Goal: Information Seeking & Learning: Find specific page/section

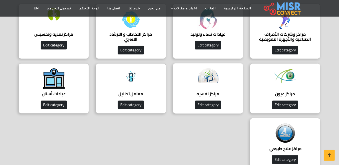
scroll to position [75, 0]
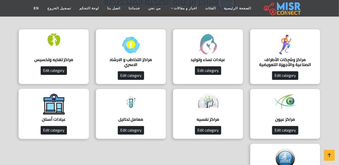
click at [55, 103] on img at bounding box center [54, 104] width 22 height 22
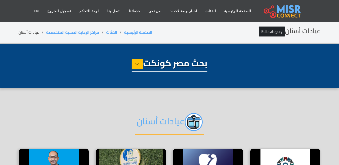
select select "**********"
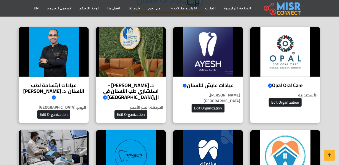
scroll to position [151, 0]
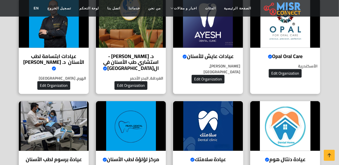
click at [215, 104] on img at bounding box center [208, 126] width 70 height 50
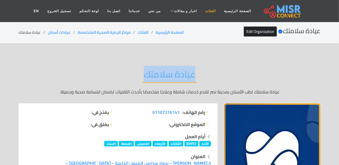
click at [204, 12] on link "الفئات" at bounding box center [210, 11] width 19 height 10
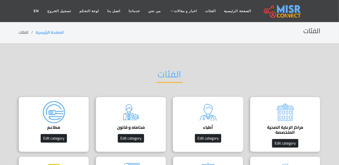
click at [224, 134] on div "أطباء دليل الأطباء في مصر | اعرف أحسن دكاترة في جميع التخصصات Edit category" at bounding box center [208, 124] width 70 height 55
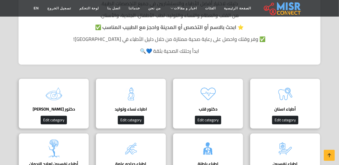
scroll to position [176, 0]
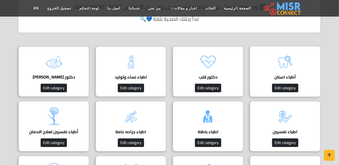
click at [286, 72] on img at bounding box center [285, 62] width 22 height 22
click at [287, 66] on img at bounding box center [285, 62] width 22 height 22
click at [284, 65] on img at bounding box center [285, 62] width 22 height 22
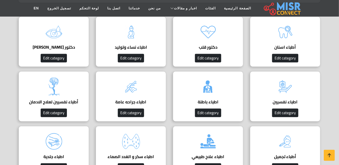
scroll to position [202, 0]
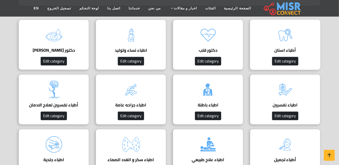
click at [290, 50] on h4 "أطباء اسنان" at bounding box center [284, 50] width 53 height 5
click at [284, 50] on h4 "أطباء اسنان" at bounding box center [284, 50] width 53 height 5
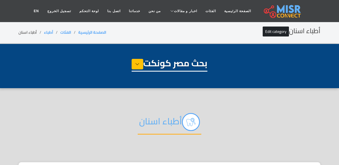
select select "*****"
select select "**********"
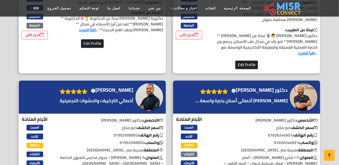
scroll to position [1535, 0]
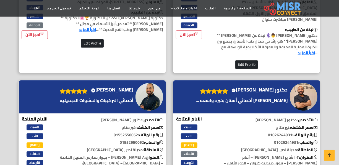
click at [110, 87] on h4 "الدكتور محمد عبدالموجود Verified account" at bounding box center [112, 90] width 42 height 6
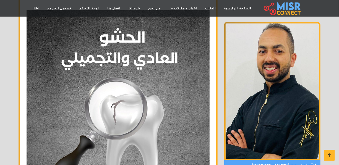
scroll to position [2009, 0]
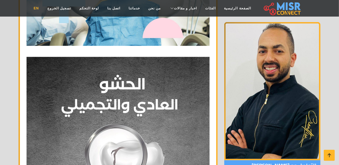
click at [43, 7] on link "EN" at bounding box center [37, 8] width 14 height 10
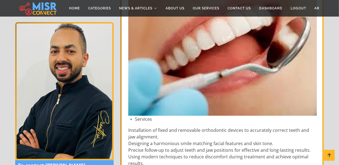
scroll to position [1080, 0]
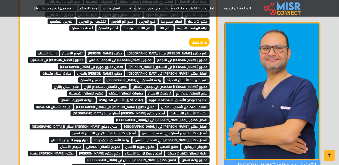
scroll to position [1280, 0]
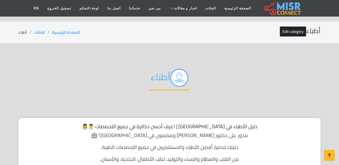
scroll to position [202, 0]
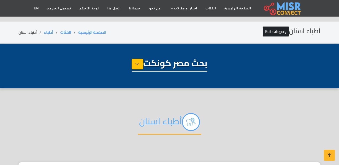
select select "*****"
select select "**********"
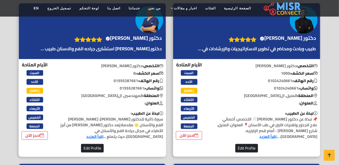
scroll to position [239, 0]
click at [136, 41] on h4 "دكتور هشام الهواري Verified account" at bounding box center [134, 38] width 56 height 6
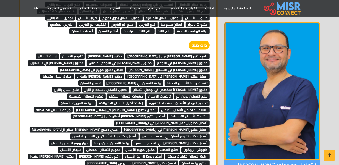
scroll to position [1284, 0]
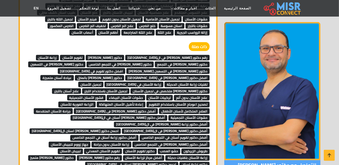
click at [99, 115] on span "أفضل دكتور [PERSON_NAME] أسنان في ال[GEOGRAPHIC_DATA]" at bounding box center [118, 118] width 97 height 6
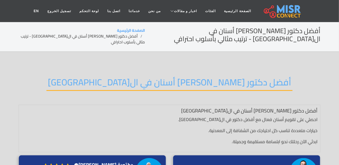
click at [137, 82] on h2 "أفضل دكتور [PERSON_NAME] أسنان في ال[GEOGRAPHIC_DATA]" at bounding box center [169, 84] width 246 height 14
click at [139, 83] on h2 "أفضل دكتور [PERSON_NAME] أسنان في ال[GEOGRAPHIC_DATA]" at bounding box center [169, 84] width 246 height 14
click at [139, 83] on h2 "أفضل دكتور تقويم أسنان في القاهرة" at bounding box center [169, 84] width 246 height 14
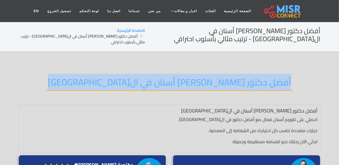
click at [139, 83] on h2 "أفضل دكتور تقويم أسنان في القاهرة" at bounding box center [169, 84] width 246 height 14
copy div "أفضل دكتور تقويم أسنان في القاهرة"
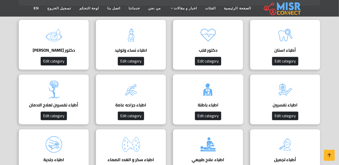
scroll to position [202, 0]
click at [276, 50] on h4 "أطباء اسنان" at bounding box center [284, 50] width 53 height 5
click at [276, 42] on img at bounding box center [285, 35] width 22 height 22
click at [281, 42] on img at bounding box center [285, 35] width 22 height 22
click at [284, 50] on h4 "أطباء اسنان" at bounding box center [284, 50] width 53 height 5
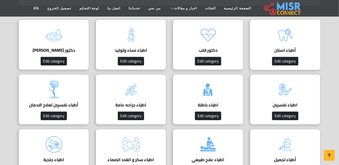
click at [279, 49] on h4 "أطباء اسنان" at bounding box center [284, 50] width 53 height 5
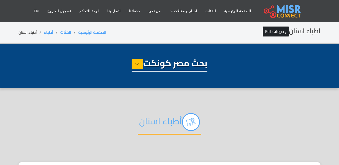
select select "*****"
select select "**********"
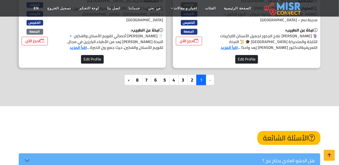
scroll to position [1707, 0]
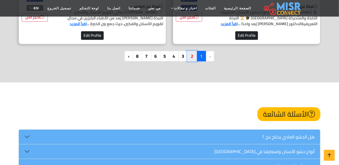
click at [191, 53] on link "2" at bounding box center [192, 56] width 10 height 10
click at [190, 56] on link "2" at bounding box center [192, 56] width 10 height 10
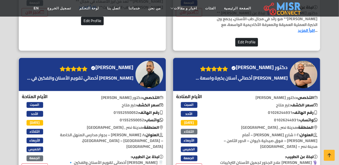
scroll to position [1557, 0]
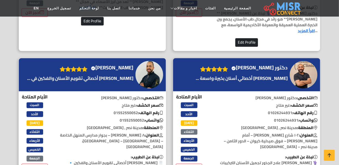
click at [132, 69] on h4 "الدكتور محمد عبدالموجود Verified account" at bounding box center [112, 68] width 42 height 6
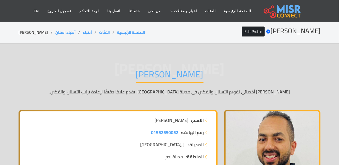
click at [182, 75] on h1 "[PERSON_NAME]" at bounding box center [170, 76] width 68 height 14
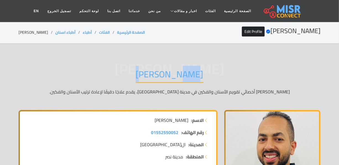
click at [182, 75] on h1 "الدكتور محمد عبدالموجود" at bounding box center [170, 76] width 68 height 14
copy div "الدكتور محمد عبدالموجود"
click at [38, 33] on li "الدكتور محمد عبدالموجود" at bounding box center [37, 33] width 37 height 6
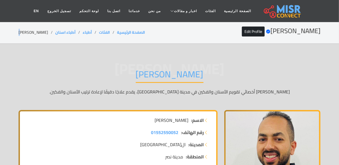
click at [38, 33] on li "الدكتور محمد عبدالموجود" at bounding box center [37, 33] width 37 height 6
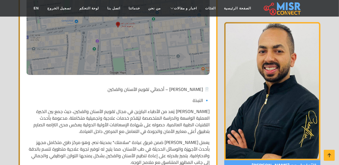
scroll to position [226, 0]
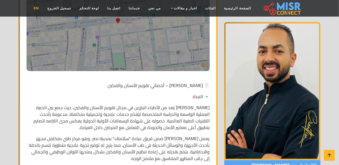
click at [43, 9] on link "EN" at bounding box center [37, 8] width 14 height 10
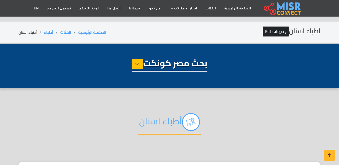
select select "*****"
select select "**********"
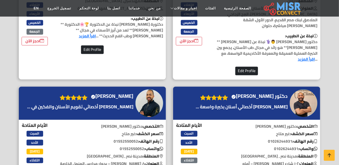
scroll to position [1506, 0]
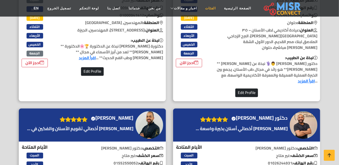
click at [201, 6] on link "الفئات" at bounding box center [210, 8] width 19 height 10
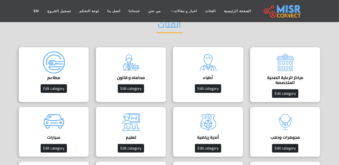
scroll to position [50, 0]
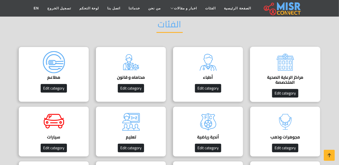
click at [284, 69] on img at bounding box center [285, 62] width 22 height 22
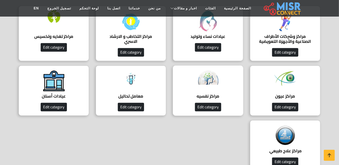
scroll to position [100, 0]
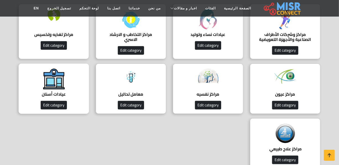
click at [65, 82] on div "عيادات أسنان دليل عيادات أسنان Edit category" at bounding box center [54, 89] width 70 height 50
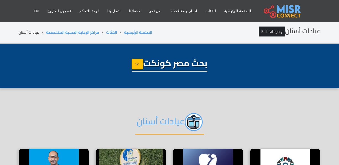
select select "**********"
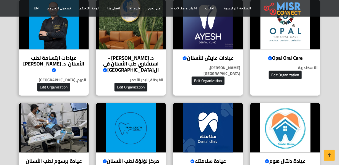
scroll to position [151, 0]
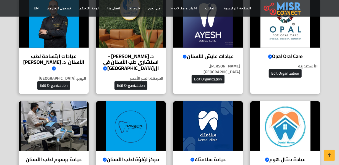
click at [197, 123] on img at bounding box center [208, 126] width 70 height 50
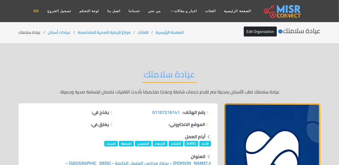
click at [43, 15] on link "EN" at bounding box center [37, 11] width 14 height 10
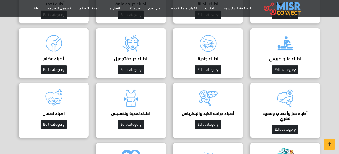
scroll to position [151, 0]
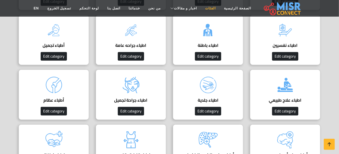
click at [207, 7] on link "الفئات" at bounding box center [210, 8] width 19 height 10
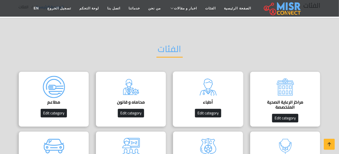
scroll to position [50, 0]
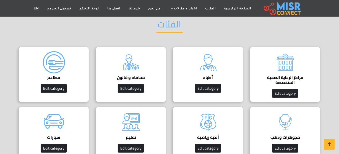
click at [215, 58] on img at bounding box center [208, 62] width 22 height 22
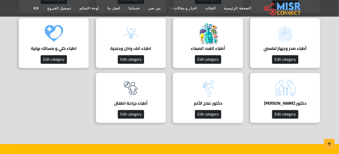
scroll to position [552, 0]
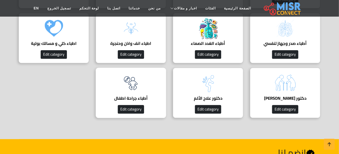
click at [133, 85] on img at bounding box center [131, 83] width 22 height 22
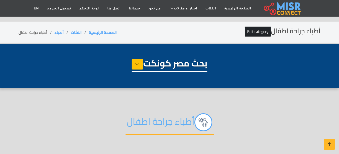
select select "*****"
select select "**********"
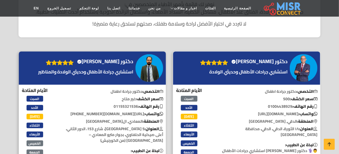
scroll to position [176, 0]
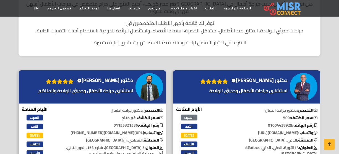
click at [268, 77] on h4 "دكتور رضا القاضي Verified account" at bounding box center [259, 80] width 56 height 6
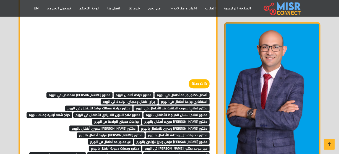
scroll to position [1633, 0]
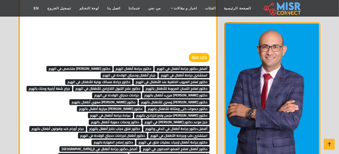
click at [189, 66] on span "أفضل دكتور جراحة أطفال في الهرم" at bounding box center [181, 69] width 55 height 6
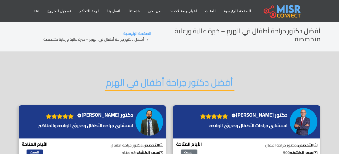
click at [199, 78] on h2 "أفضل دكتور جراحة أطفال في الهرم" at bounding box center [170, 84] width 130 height 14
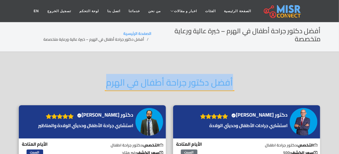
click at [199, 78] on h2 "أفضل دكتور جراحة أطفال في الهرم" at bounding box center [170, 84] width 130 height 14
copy div "أفضل دكتور جراحة أطفال في الهرم"
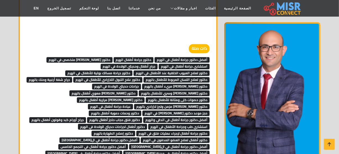
scroll to position [1633, 0]
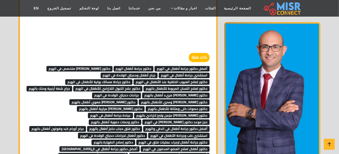
click at [145, 66] on span "دكتور جراحة أطفال الهرم" at bounding box center [134, 69] width 40 height 6
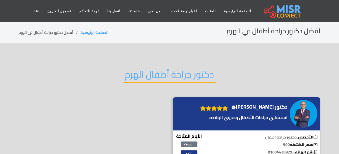
click at [160, 77] on h2 "دكتور جراحة أطفال الهرم" at bounding box center [169, 76] width 92 height 14
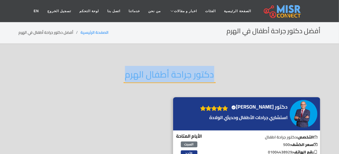
click at [160, 77] on h2 "دكتور جراحة أطفال الهرم" at bounding box center [169, 76] width 92 height 14
copy div "دكتور جراحة أطفال الهرم"
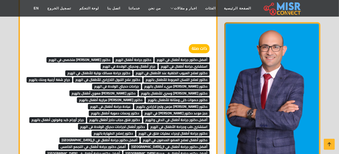
scroll to position [1646, 0]
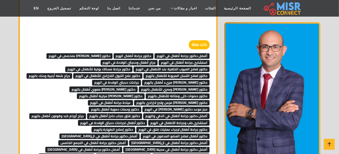
click at [102, 53] on span "دكتور [PERSON_NAME] متخصص في الهرم" at bounding box center [79, 56] width 66 height 6
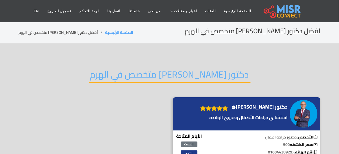
click at [136, 69] on h2 "دكتور [PERSON_NAME] متخصص في الهرم" at bounding box center [170, 76] width 162 height 14
click at [136, 69] on h2 "دكتور أطفال متخصص في الهرم" at bounding box center [170, 76] width 162 height 14
click at [137, 72] on h2 "دكتور أطفال متخصص في الهرم" at bounding box center [170, 76] width 162 height 14
click at [137, 74] on h2 "دكتور [PERSON_NAME] متخصص في الهرم" at bounding box center [170, 76] width 162 height 14
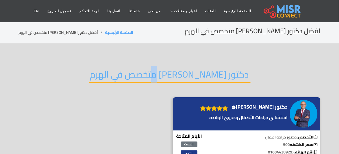
click at [137, 75] on h2 "دكتور [PERSON_NAME] متخصص في الهرم" at bounding box center [170, 76] width 162 height 14
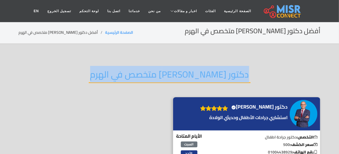
click at [137, 75] on h2 "دكتور [PERSON_NAME] متخصص في الهرم" at bounding box center [170, 76] width 162 height 14
copy div "دكتور [PERSON_NAME] متخصص في الهرم"
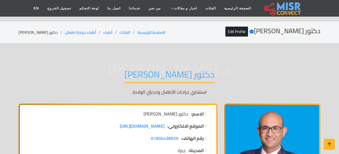
scroll to position [1596, 0]
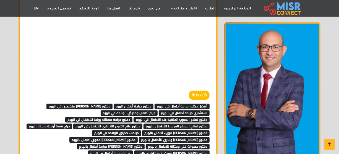
click at [177, 110] on span "استشاري جراحة أطفال في الهرم" at bounding box center [184, 113] width 51 height 6
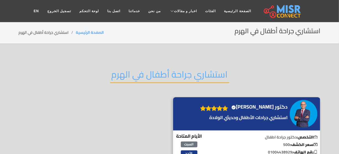
click at [180, 79] on h2 "استشاري جراحة أطفال في الهرم" at bounding box center [169, 76] width 119 height 14
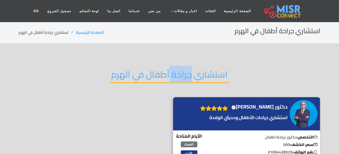
click at [180, 79] on h2 "استشاري جراحة أطفال في الهرم" at bounding box center [169, 76] width 119 height 14
click at [180, 78] on h2 "استشاري جراحة أطفال في الهرم" at bounding box center [169, 76] width 119 height 14
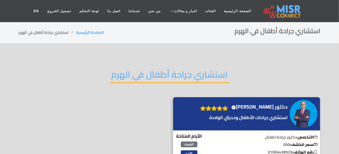
click at [180, 78] on h2 "استشاري جراحة أطفال في الهرم" at bounding box center [169, 76] width 119 height 14
click at [205, 74] on h2 "استشاري جراحة أطفال في الهرم" at bounding box center [169, 76] width 119 height 14
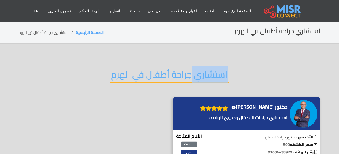
click at [205, 74] on h2 "استشاري جراحة أطفال في الهرم" at bounding box center [169, 76] width 119 height 14
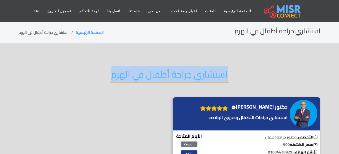
click at [205, 74] on h2 "استشاري جراحة أطفال في الهرم" at bounding box center [169, 76] width 119 height 14
copy div "استشاري جراحة أطفال في الهرم"
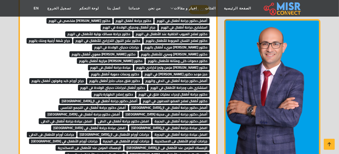
scroll to position [1622, 0]
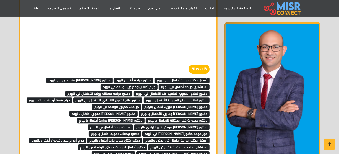
click at [144, 84] on span "جراح أطفال وحديثي الولادة في الهرم" at bounding box center [129, 87] width 57 height 6
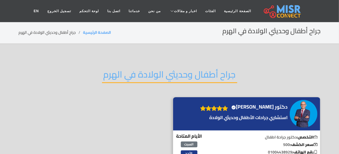
click at [153, 74] on h2 "جراح أطفال وحديثي الولادة في الهرم" at bounding box center [169, 76] width 135 height 14
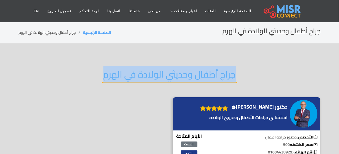
click at [153, 74] on h2 "جراح أطفال وحديثي الولادة في الهرم" at bounding box center [169, 76] width 135 height 14
copy div "جراح أطفال وحديثي الولادة في الهرم"
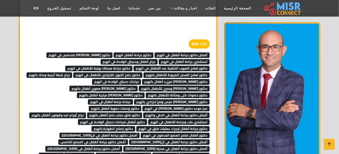
scroll to position [1647, 0]
click at [161, 65] on span "دكتور لعلاج العيوب الخلقية عند الأطفال في الهرم" at bounding box center [171, 68] width 76 height 6
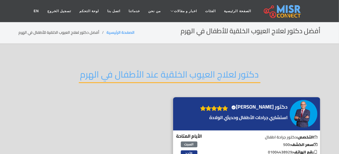
click at [154, 72] on h2 "دكتور لعلاج العيوب الخلقية عند الأطفال في الهرم" at bounding box center [169, 76] width 181 height 14
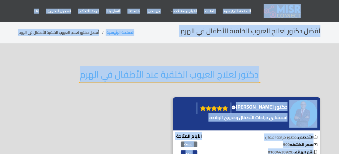
click at [154, 72] on h2 "دكتور لعلاج العيوب الخلقية عند الأطفال في الهرم" at bounding box center [169, 76] width 181 height 14
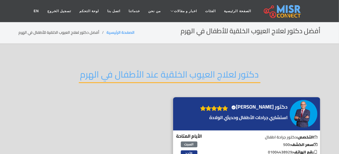
click at [154, 72] on h2 "دكتور لعلاج العيوب الخلقية عند الأطفال في الهرم" at bounding box center [169, 76] width 181 height 14
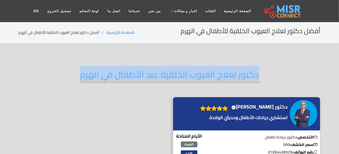
click at [154, 72] on h2 "دكتور لعلاج العيوب الخلقية عند الأطفال في الهرم" at bounding box center [169, 76] width 181 height 14
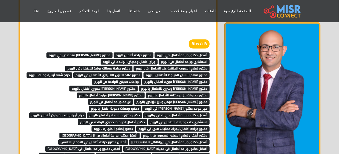
scroll to position [1647, 0]
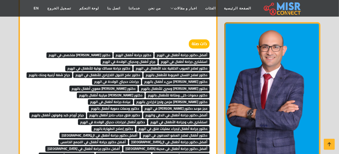
click at [121, 65] on span "دكتور جراحة مسالك بولية للأطفال في الهرم" at bounding box center [98, 68] width 67 height 6
click at [113, 65] on span "دكتور جراحة مسالك بولية للأطفال في الهرم" at bounding box center [98, 68] width 67 height 6
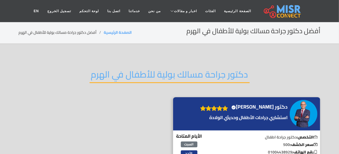
click at [199, 73] on h2 "دكتور جراحة مسالك بولية للأطفال في الهرم" at bounding box center [169, 76] width 160 height 14
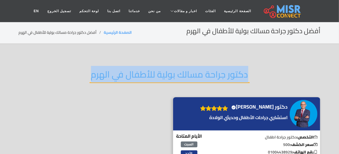
click at [199, 73] on h2 "دكتور جراحة مسالك بولية للأطفال في الهرم" at bounding box center [169, 76] width 160 height 14
copy div "دكتور جراحة مسالك بولية للأطفال في الهرم"
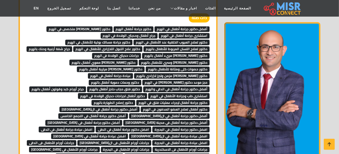
scroll to position [1623, 0]
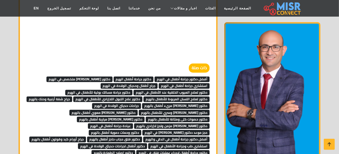
click at [120, 96] on span "دكتور علاج التبول اللاإرادي للأطفال في الهرم" at bounding box center [107, 99] width 69 height 6
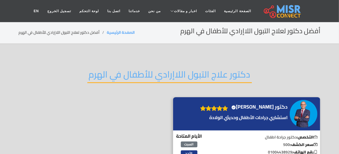
click at [137, 72] on h2 "دكتور علاج التبول اللاإرادي للأطفال في الهرم" at bounding box center [169, 76] width 164 height 14
click at [137, 73] on h2 "دكتور علاج التبول اللاإرادي للأطفال في الهرم" at bounding box center [169, 76] width 164 height 14
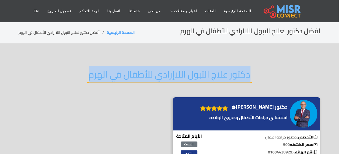
click at [137, 73] on h2 "دكتور علاج التبول اللاإرادي للأطفال في الهرم" at bounding box center [169, 76] width 164 height 14
copy div "دكتور علاج التبول اللاإرادي للأطفال في الهرم"
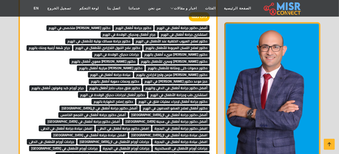
scroll to position [1649, 0]
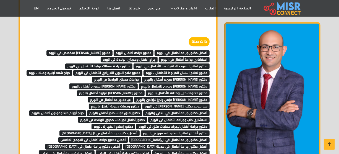
click at [133, 97] on span "عيادة جراحة أطفال في الهرم" at bounding box center [110, 100] width 45 height 6
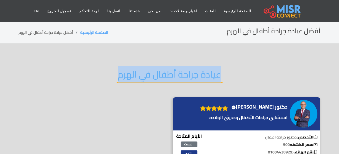
click at [141, 76] on h2 "عيادة جراحة أطفال في الهرم" at bounding box center [170, 76] width 106 height 14
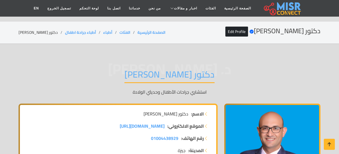
scroll to position [1649, 0]
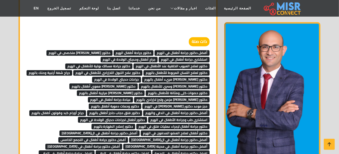
click at [171, 77] on span "دكتور [PERSON_NAME] مريء أطفال بالهرم" at bounding box center [175, 80] width 67 height 6
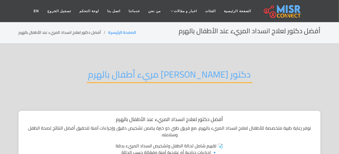
drag, startPoint x: 174, startPoint y: 69, endPoint x: 173, endPoint y: 73, distance: 4.5
click at [174, 70] on h2 "دكتور انسداد مريء أطفال بالهرم" at bounding box center [169, 76] width 165 height 14
click at [173, 73] on h2 "دكتور انسداد مريء أطفال بالهرم" at bounding box center [169, 76] width 165 height 14
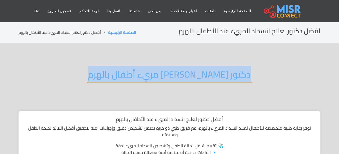
click at [173, 73] on h2 "دكتور انسداد مريء أطفال بالهرم" at bounding box center [169, 76] width 165 height 14
copy div "دكتور انسداد مريء أطفال بالهرم"
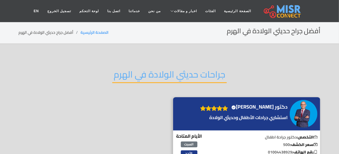
click at [160, 75] on h2 "جراحات حديثي الولادة في الهرم" at bounding box center [169, 76] width 114 height 14
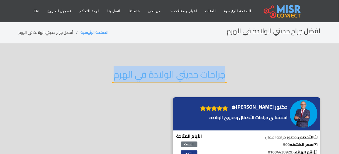
click at [160, 75] on h2 "جراحات حديثي الولادة في الهرم" at bounding box center [169, 76] width 114 height 14
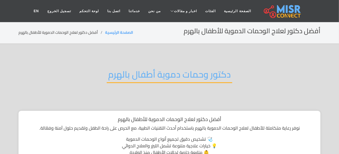
click at [172, 78] on h2 "دكتور وحمات دموية أطفال بالهرم" at bounding box center [169, 76] width 125 height 14
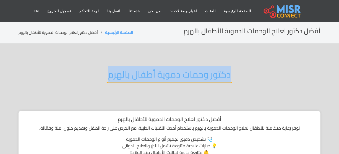
click at [172, 78] on h2 "دكتور وحمات دموية أطفال بالهرم" at bounding box center [169, 76] width 125 height 14
copy div "دكتور وحمات دموية أطفال بالهرم"
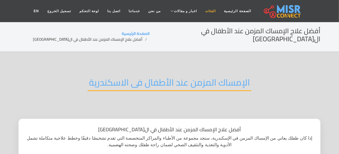
click at [201, 9] on link "الفئات" at bounding box center [210, 11] width 19 height 10
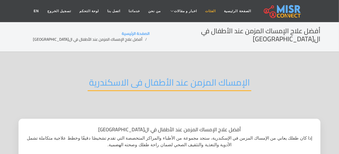
click at [201, 9] on link "الفئات" at bounding box center [210, 11] width 19 height 10
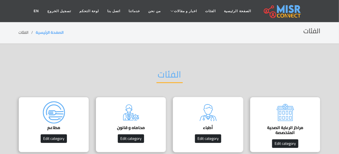
click at [215, 118] on img at bounding box center [208, 112] width 22 height 22
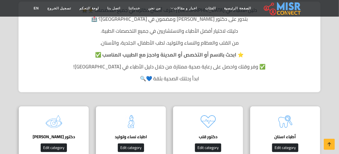
scroll to position [176, 0]
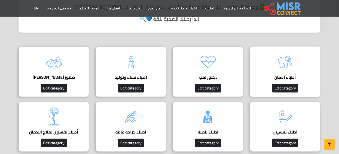
click at [287, 75] on h4 "أطباء اسنان" at bounding box center [284, 77] width 53 height 5
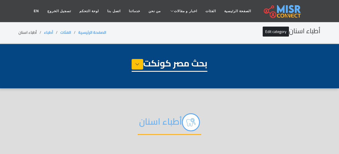
select select "*****"
select select "**********"
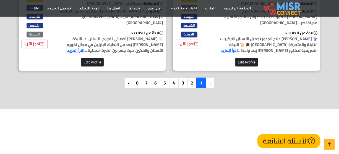
scroll to position [1670, 0]
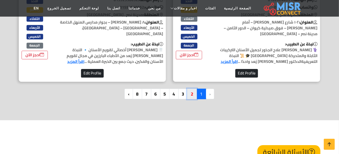
click at [191, 94] on link "2" at bounding box center [192, 93] width 10 height 10
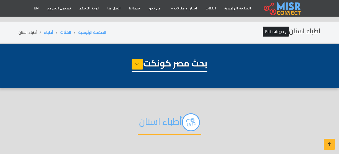
select select "*****"
select select "**********"
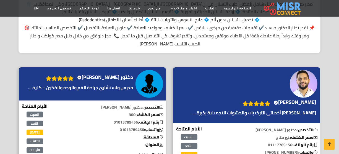
scroll to position [176, 0]
click at [275, 99] on h4 "الدكتور محمود ورَّاد Verified account" at bounding box center [294, 102] width 42 height 6
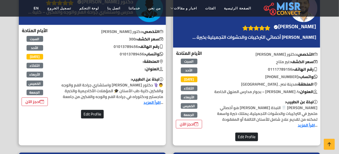
scroll to position [226, 0]
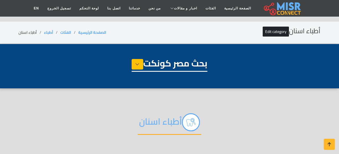
select select "*****"
select select "**********"
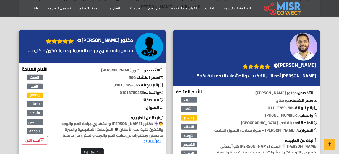
scroll to position [201, 0]
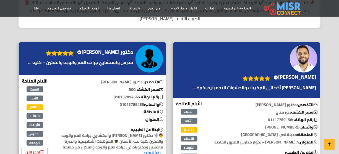
click at [275, 84] on p "الدكتور محمود ورّاد أخصائي التركيبات والحشوات التجميلية بخبرة ..." at bounding box center [254, 87] width 126 height 7
click at [206, 7] on link "الفئات" at bounding box center [210, 8] width 19 height 10
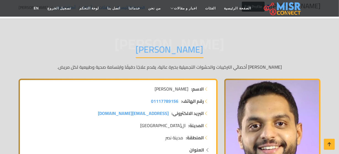
scroll to position [50, 0]
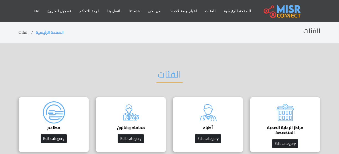
scroll to position [50, 0]
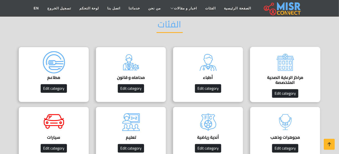
click at [277, 63] on img at bounding box center [285, 62] width 22 height 22
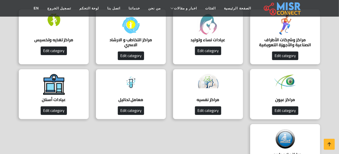
scroll to position [125, 0]
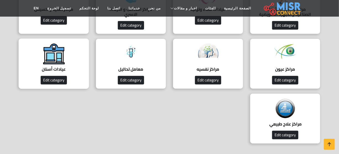
click at [51, 63] on img at bounding box center [54, 54] width 22 height 22
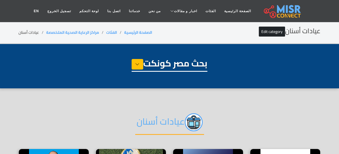
select select "**********"
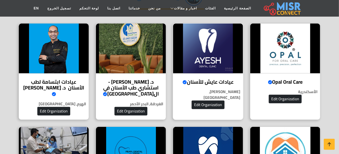
scroll to position [125, 0]
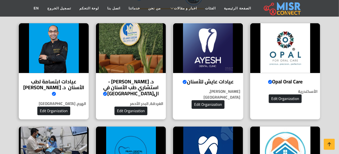
click at [211, 78] on h4 "عيادات عايش للأسنان Verified account" at bounding box center [208, 81] width 62 height 6
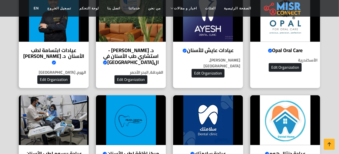
scroll to position [176, 0]
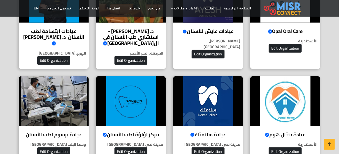
click at [218, 106] on img at bounding box center [208, 101] width 70 height 50
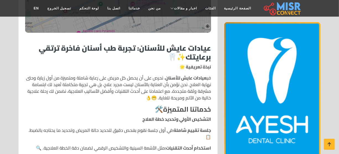
scroll to position [201, 0]
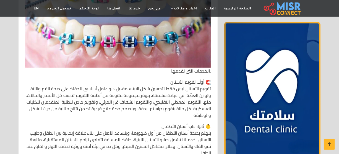
scroll to position [653, 0]
